Goal: Information Seeking & Learning: Check status

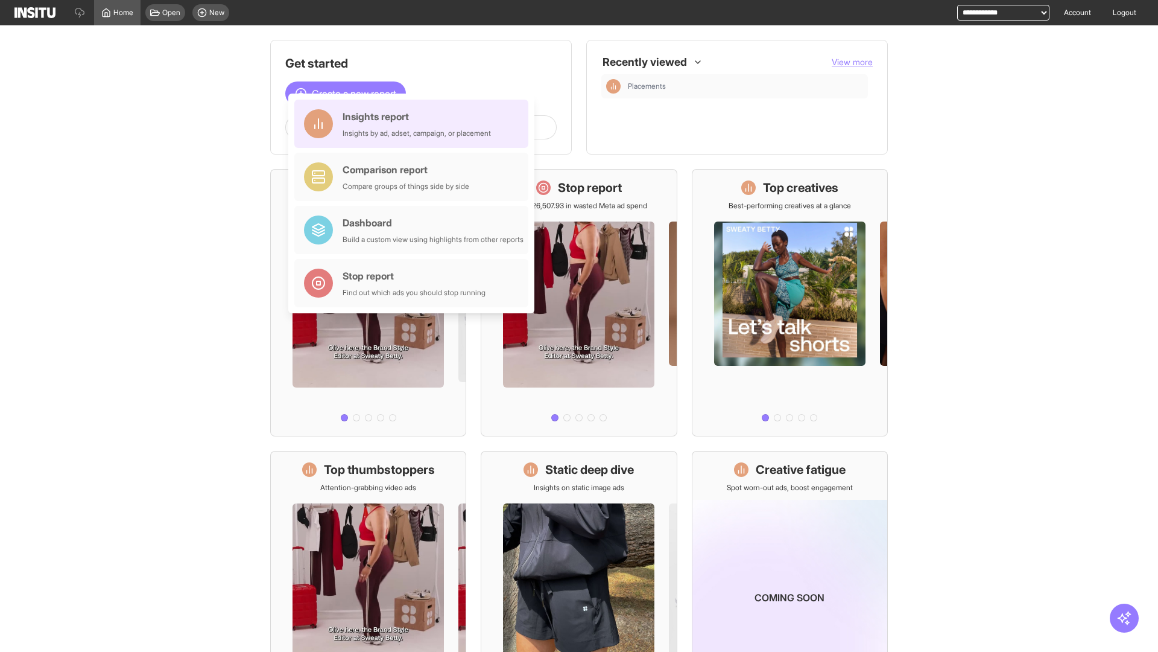
click at [414, 124] on div "Insights report Insights by ad, adset, campaign, or placement" at bounding box center [417, 123] width 148 height 29
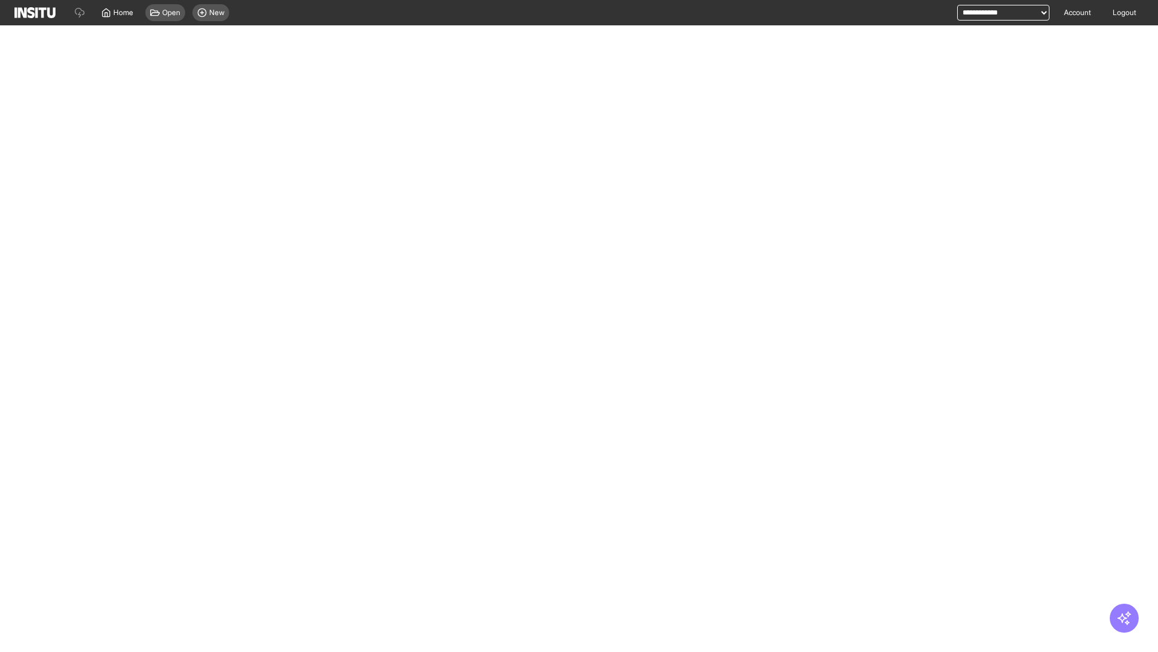
select select "**"
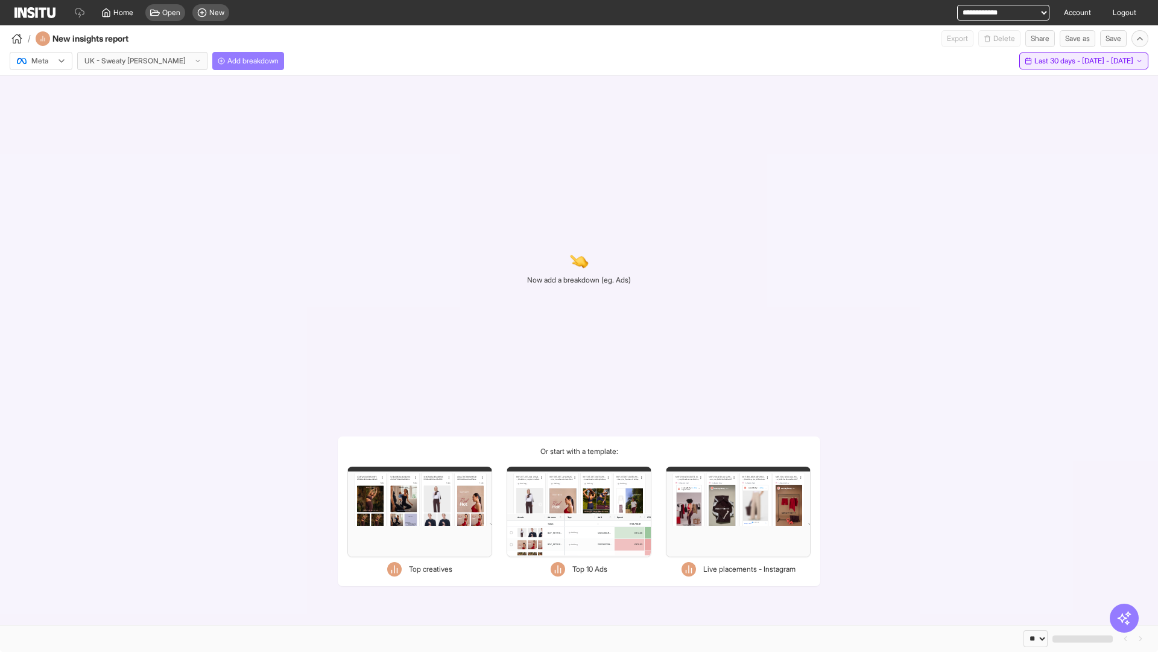
click at [1060, 61] on span "Last 30 days - [DATE] - [DATE]" at bounding box center [1084, 61] width 99 height 10
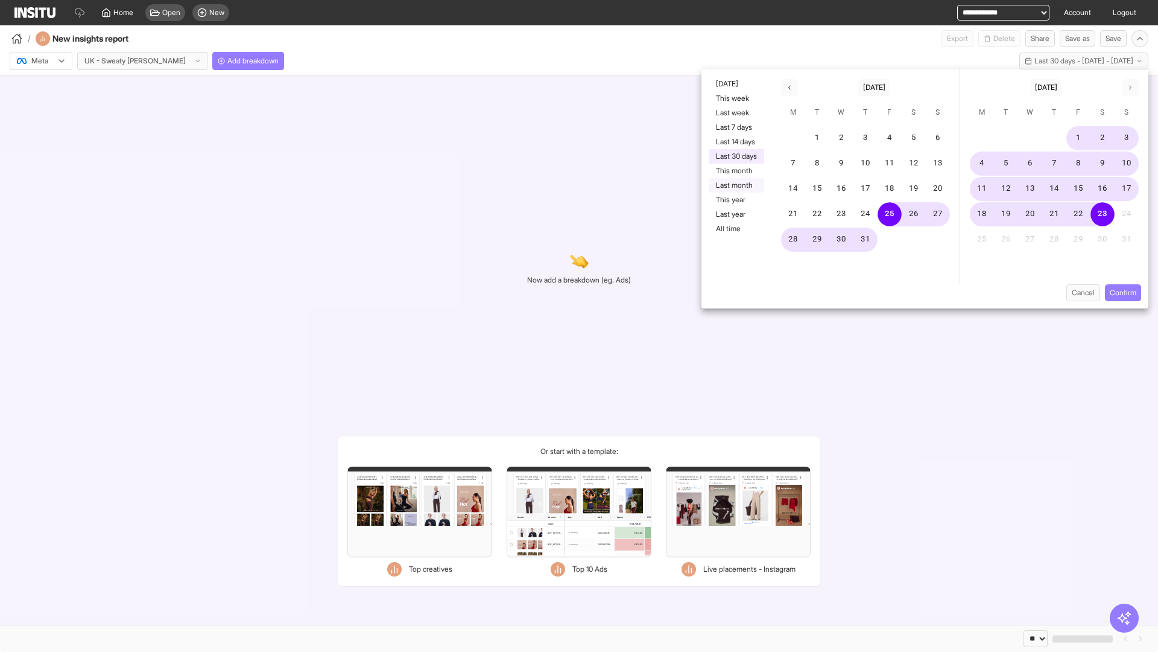
click at [735, 185] on button "Last month" at bounding box center [737, 185] width 56 height 14
